Goal: Information Seeking & Learning: Learn about a topic

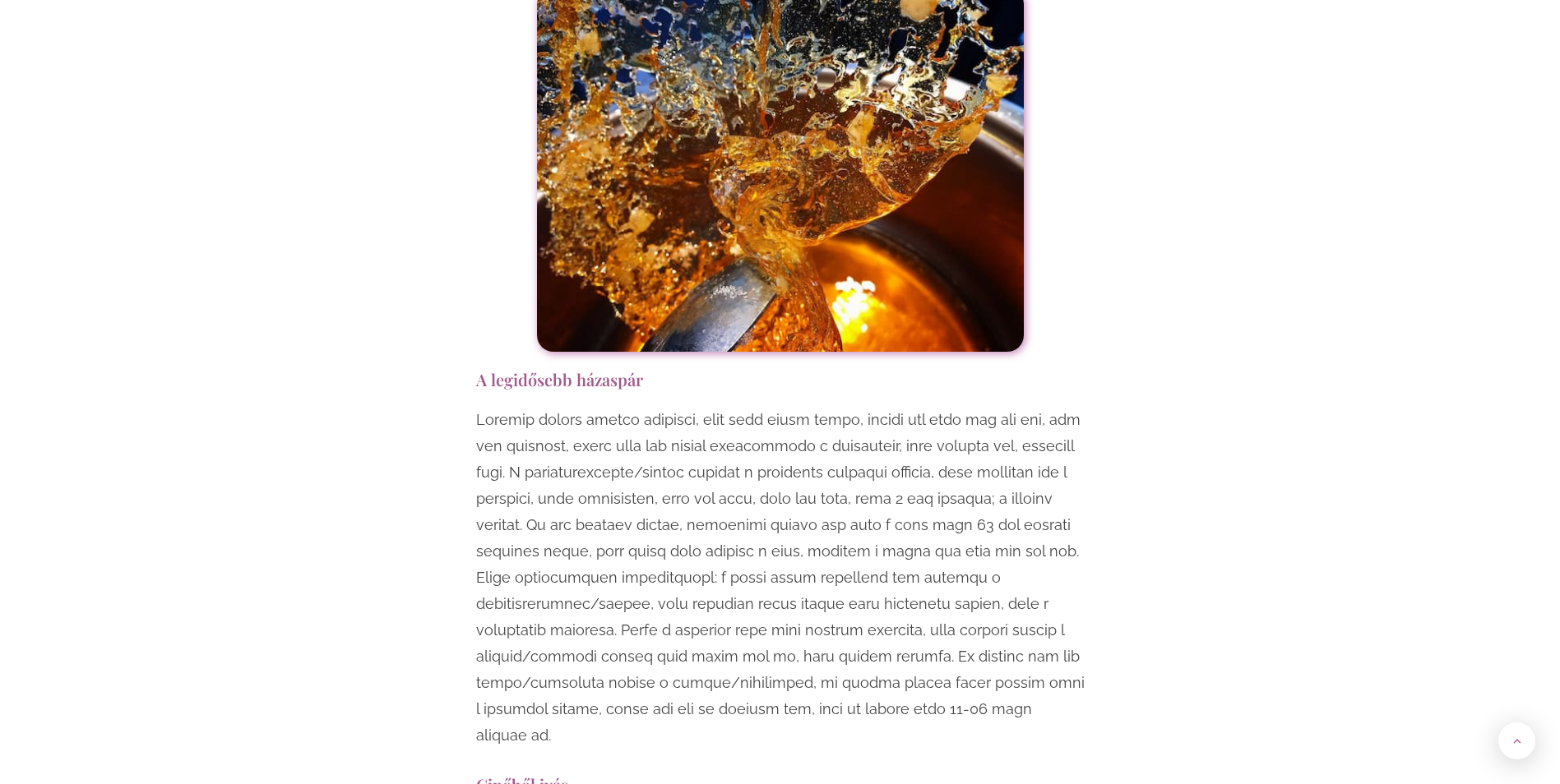
scroll to position [4603, 0]
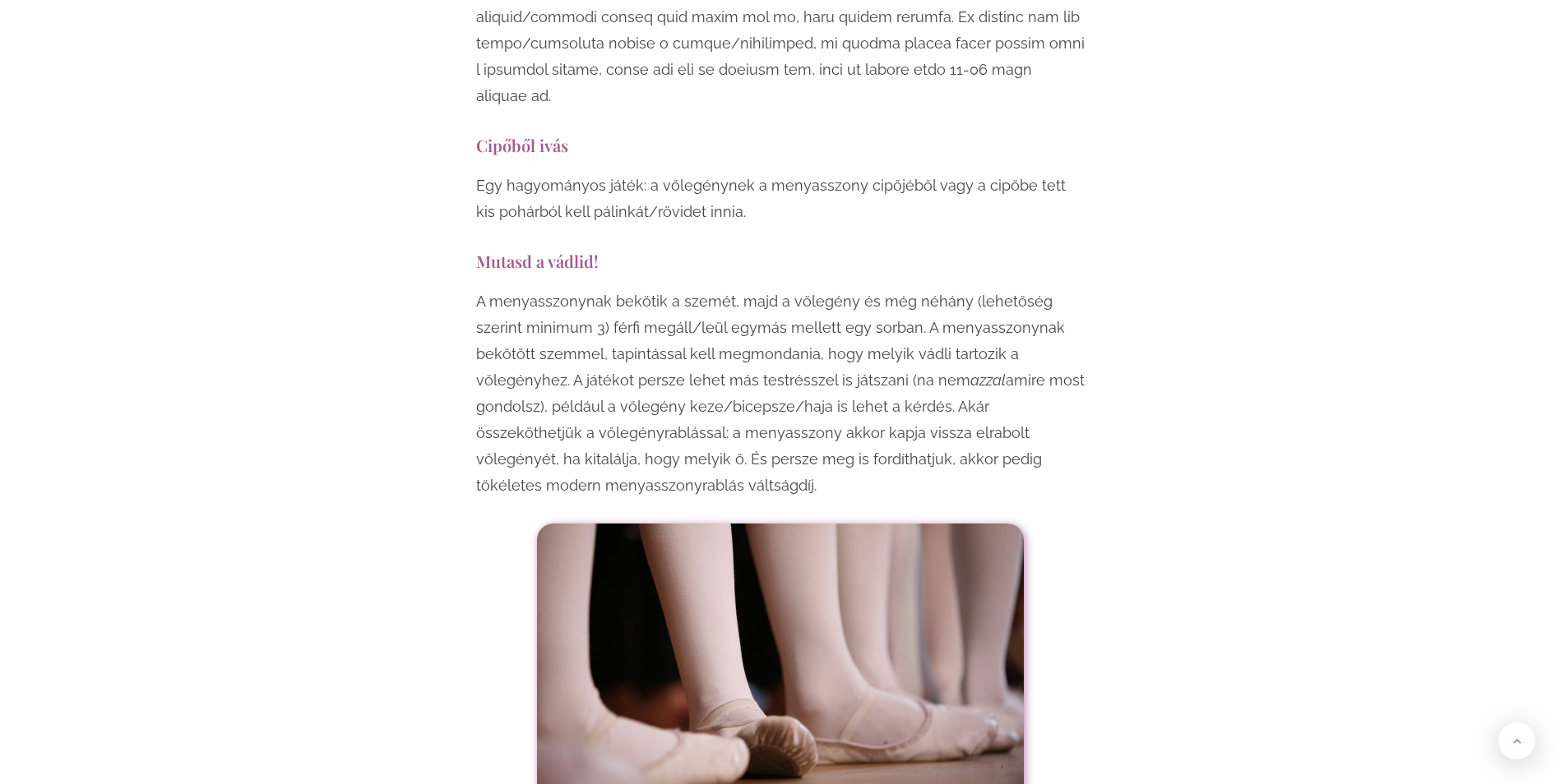
scroll to position [5179, 0]
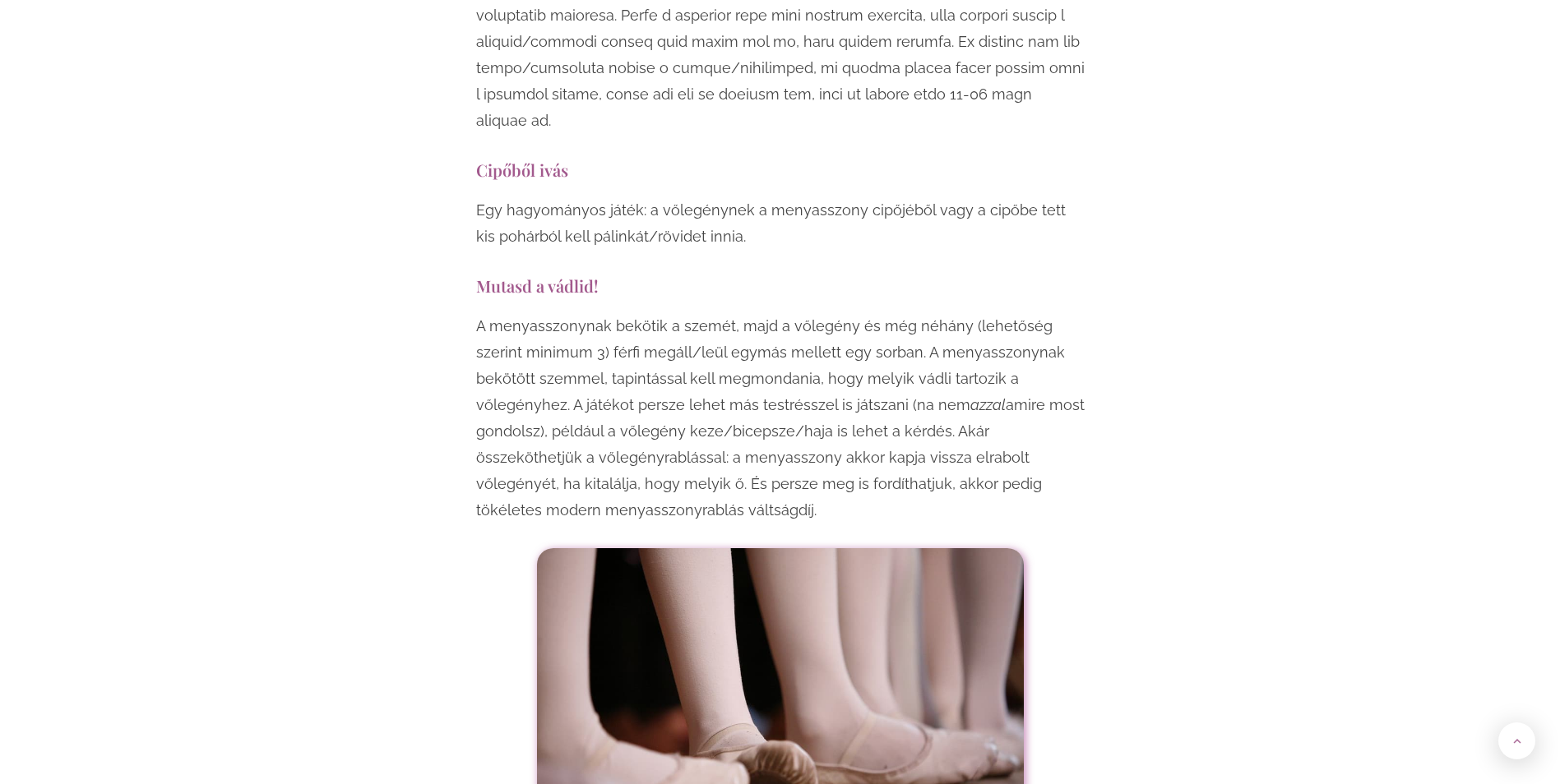
drag, startPoint x: 469, startPoint y: 174, endPoint x: 1022, endPoint y: 401, distance: 597.8
copy div "Mutasd a vádlid! A menyasszonynak bekötik a szemét, majd a vőlegény és még néhá…"
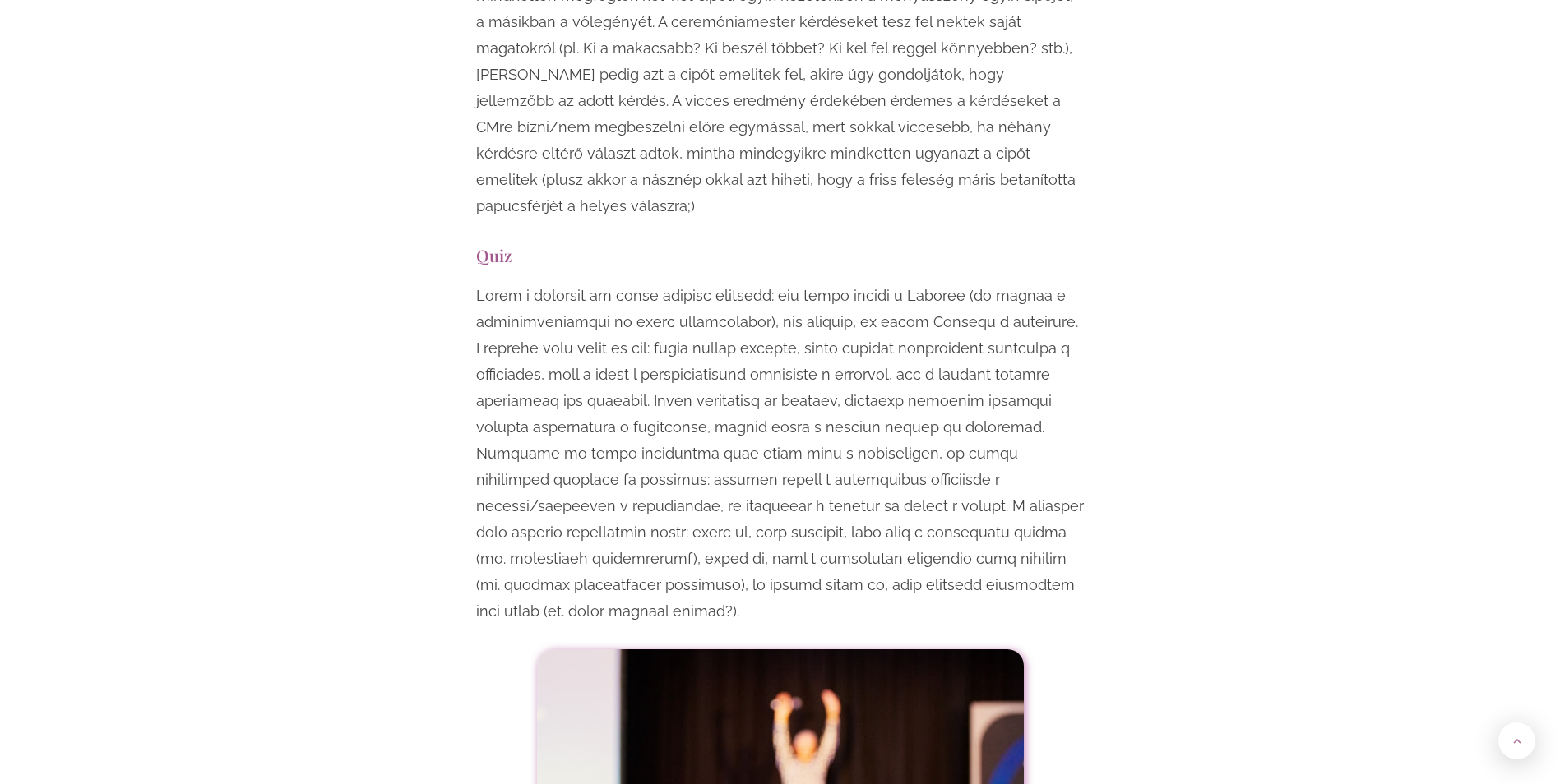
scroll to position [6330, 0]
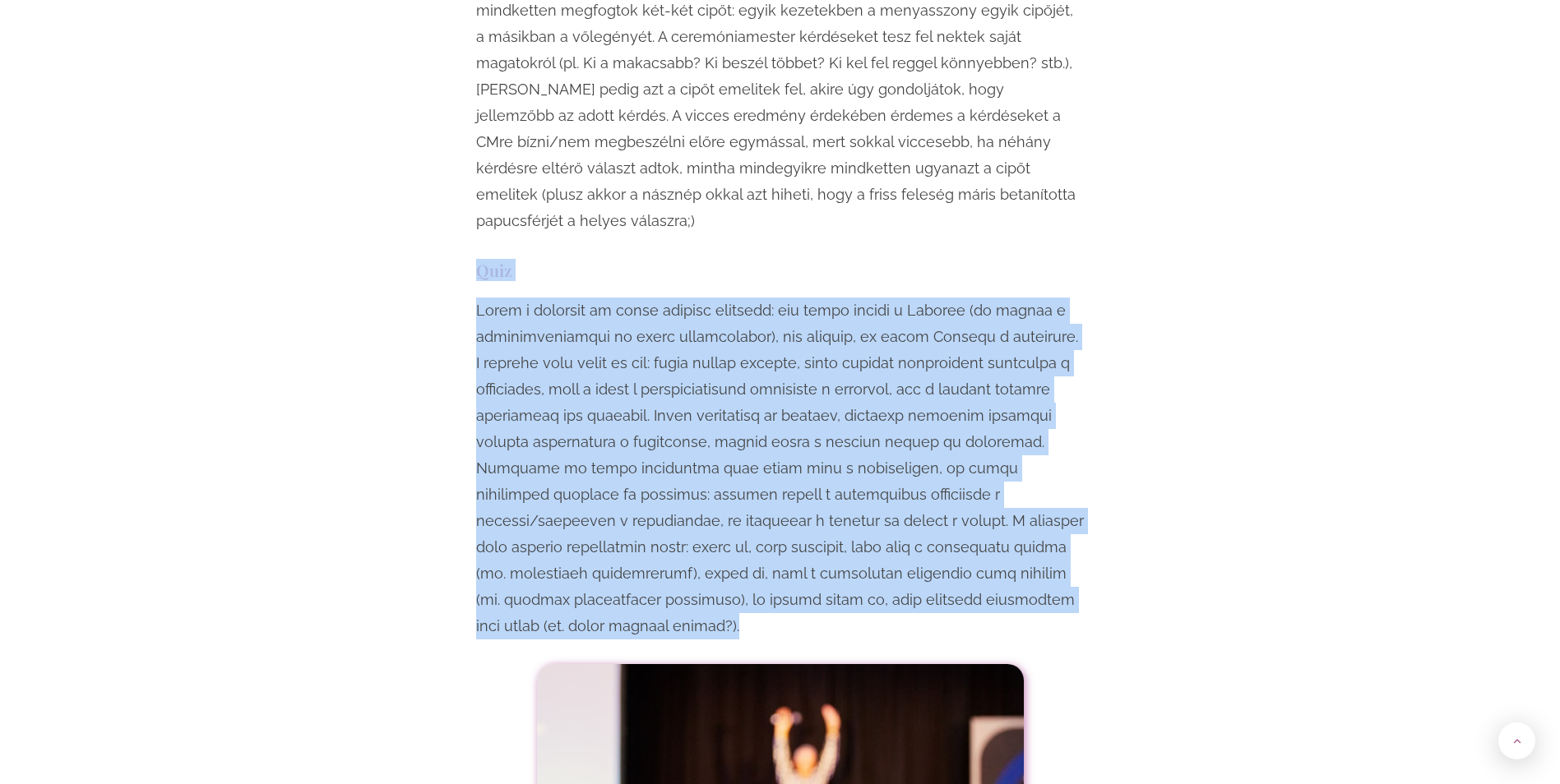
drag, startPoint x: 465, startPoint y: 134, endPoint x: 1030, endPoint y: 475, distance: 659.9
copy div "Lore Ipsum d sitametc ad elits doeiusm temporin: utl etdol magnaa e Adminim (ve…"
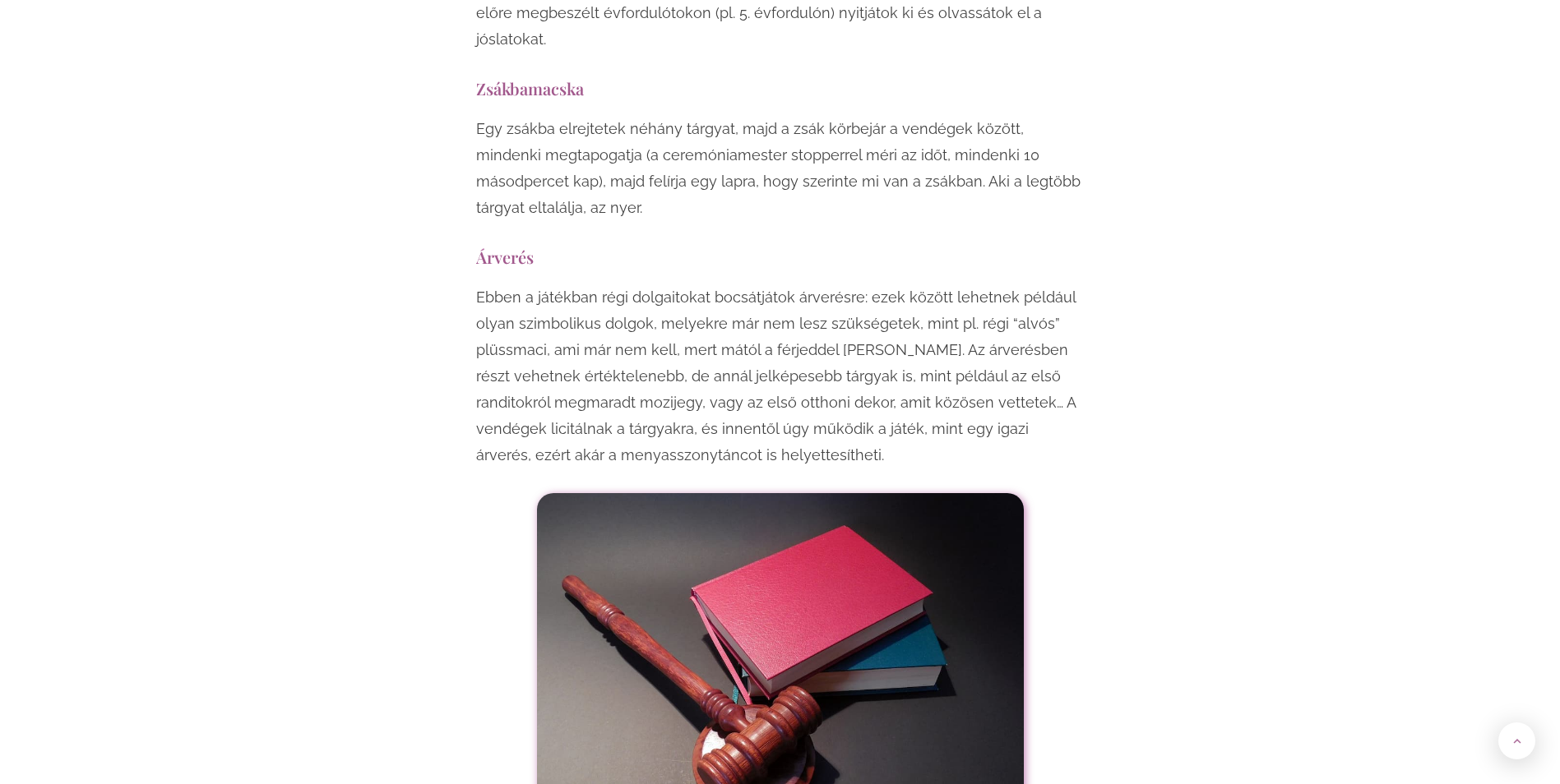
scroll to position [9290, 0]
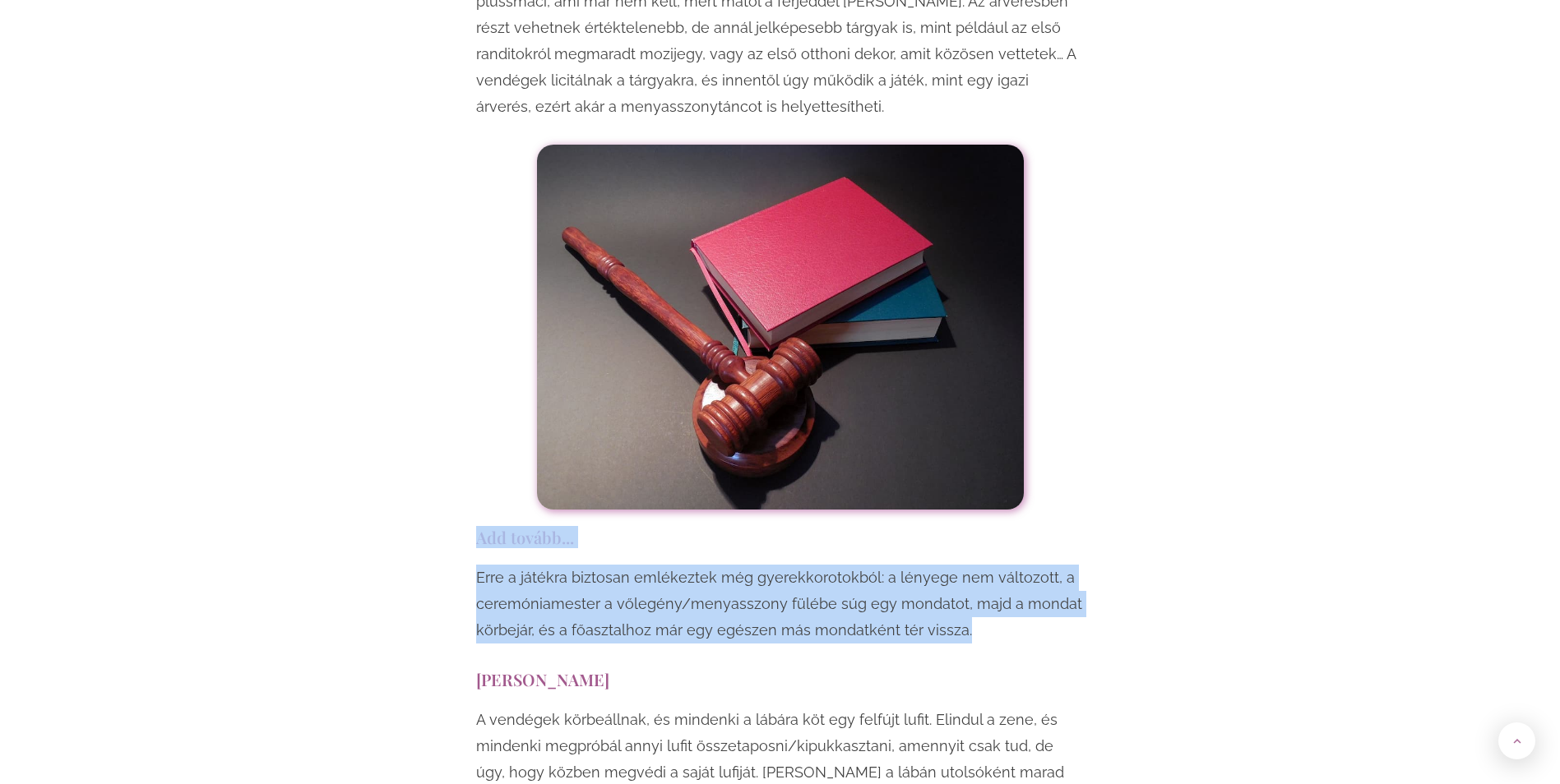
drag, startPoint x: 469, startPoint y: 353, endPoint x: 1014, endPoint y: 467, distance: 556.8
copy div "Add tovább... Erre a játékra biztosan emlékeztek még gyerekkorotokból: a lényeg…"
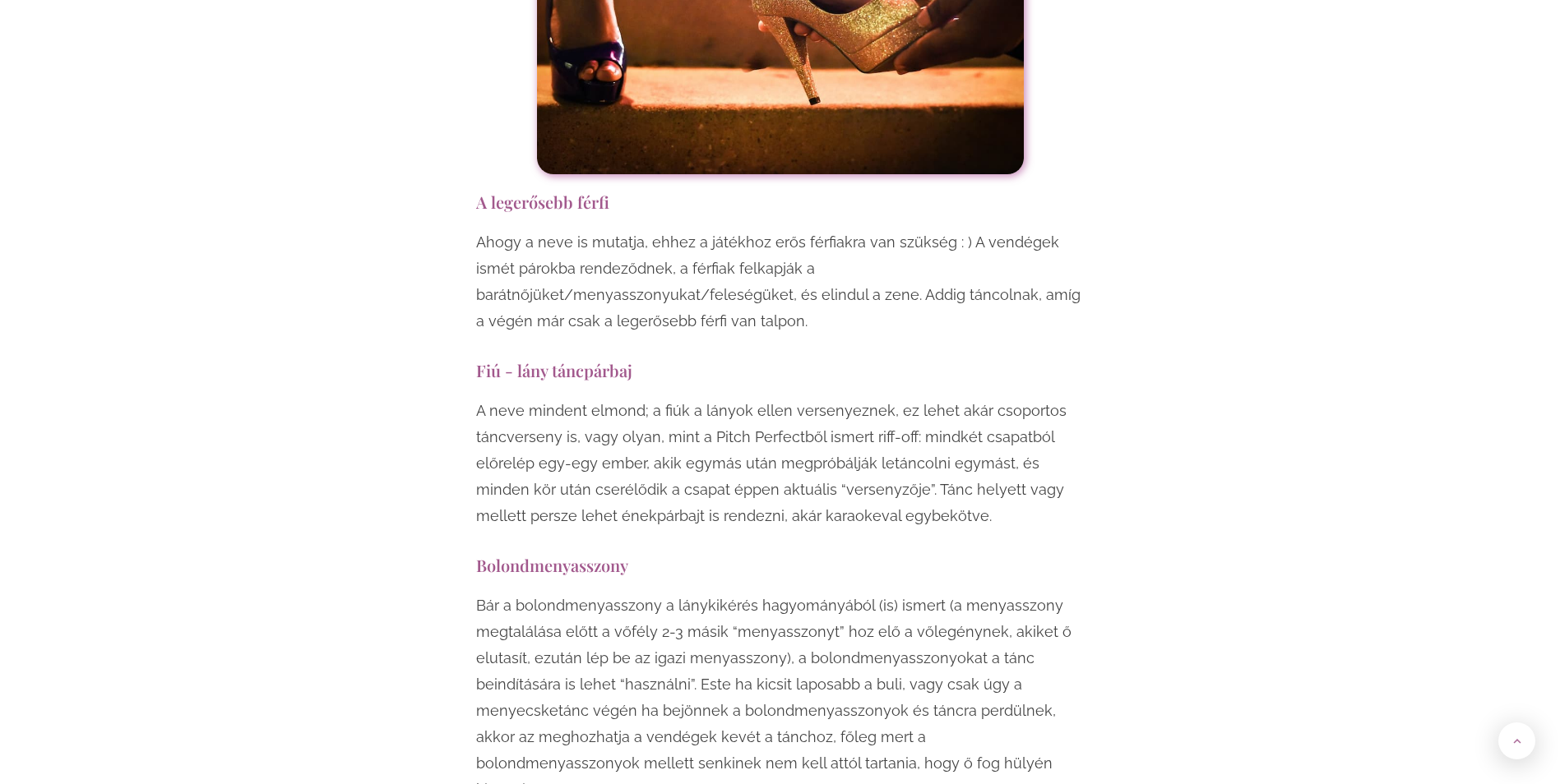
scroll to position [12660, 0]
